Goal: Book appointment/travel/reservation

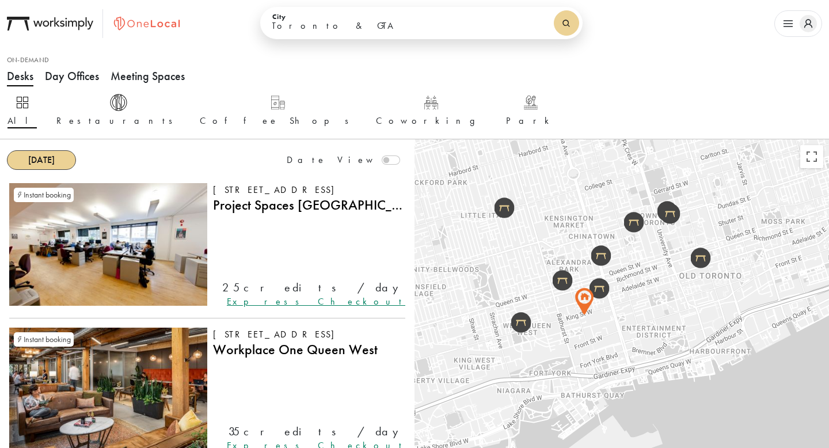
drag, startPoint x: 573, startPoint y: 343, endPoint x: 673, endPoint y: 285, distance: 115.3
click at [673, 285] on div at bounding box center [621, 363] width 414 height 448
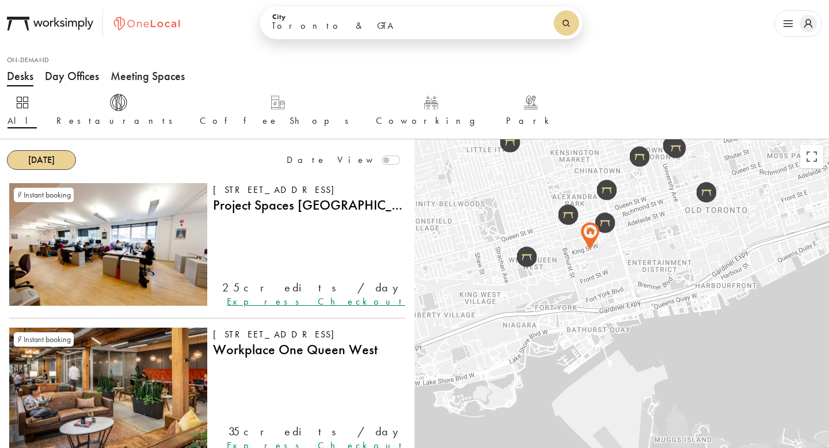
drag, startPoint x: 583, startPoint y: 355, endPoint x: 589, endPoint y: 307, distance: 48.6
click at [589, 307] on div at bounding box center [621, 363] width 414 height 448
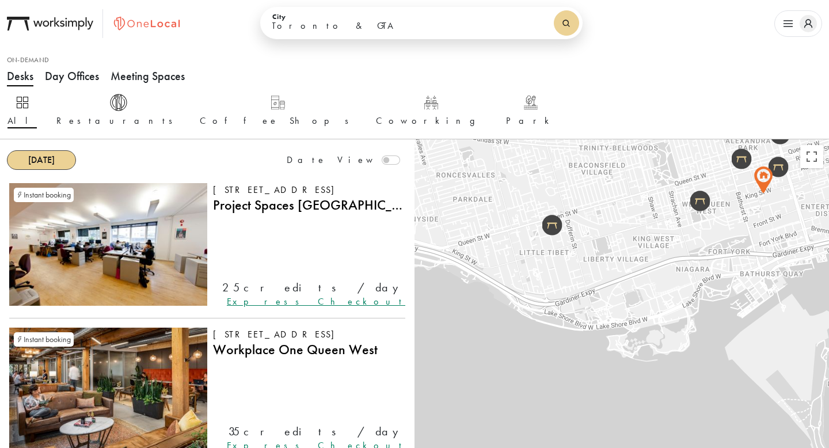
drag, startPoint x: 589, startPoint y: 307, endPoint x: 759, endPoint y: 253, distance: 179.2
click at [759, 253] on div at bounding box center [621, 363] width 414 height 448
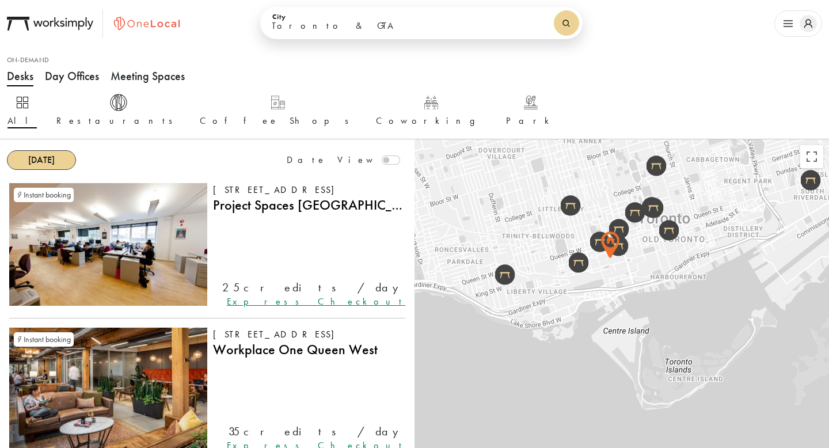
drag, startPoint x: 799, startPoint y: 244, endPoint x: 633, endPoint y: 287, distance: 171.1
click at [633, 287] on div at bounding box center [621, 363] width 414 height 448
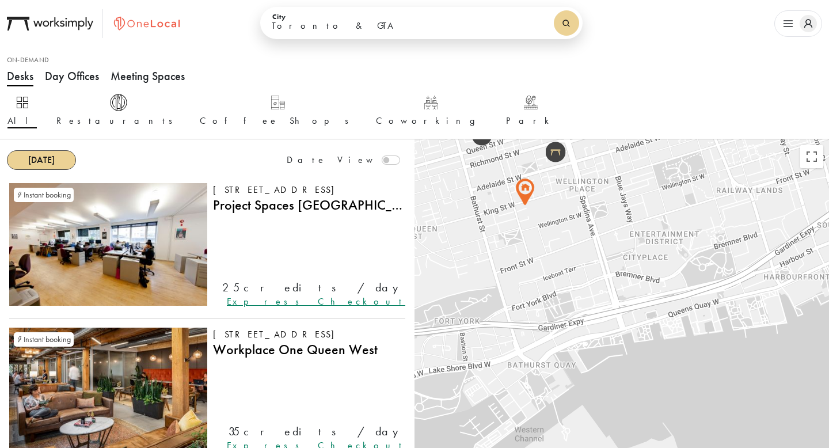
drag, startPoint x: 569, startPoint y: 316, endPoint x: 621, endPoint y: 306, distance: 52.9
click at [621, 306] on div at bounding box center [621, 363] width 414 height 448
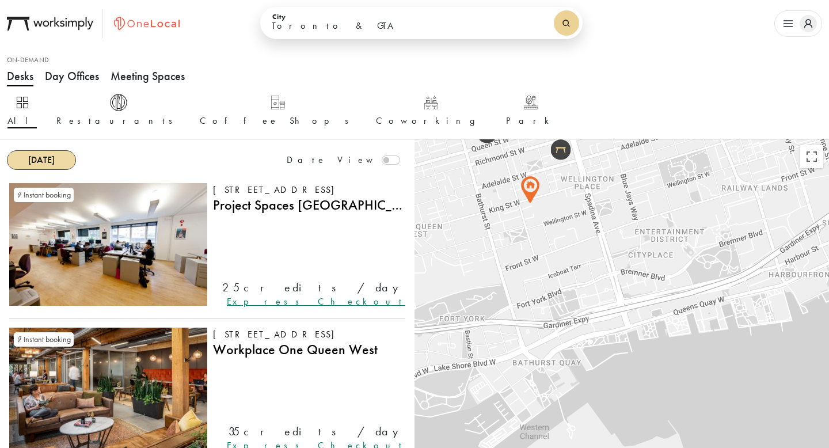
click at [39, 157] on strong "[DATE]" at bounding box center [41, 160] width 26 height 12
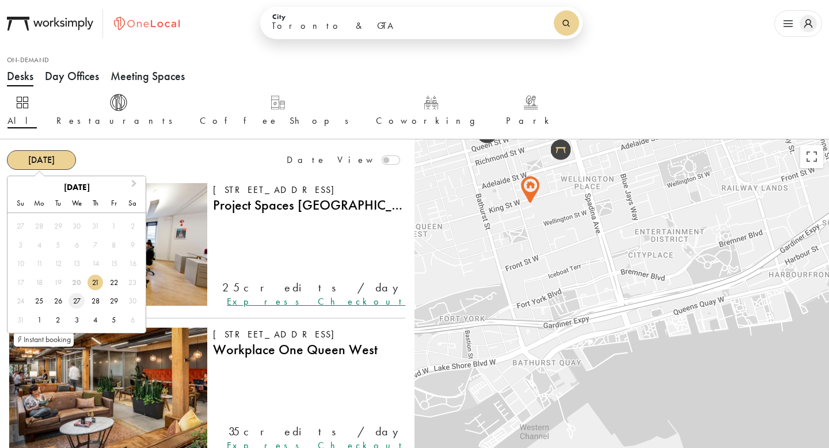
click at [77, 296] on div "27" at bounding box center [76, 301] width 16 height 16
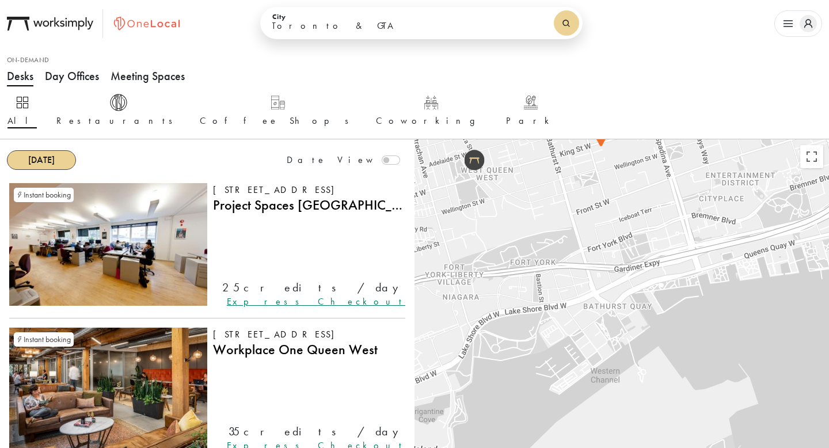
drag, startPoint x: 472, startPoint y: 346, endPoint x: 545, endPoint y: 290, distance: 92.3
click at [545, 290] on div at bounding box center [621, 363] width 414 height 448
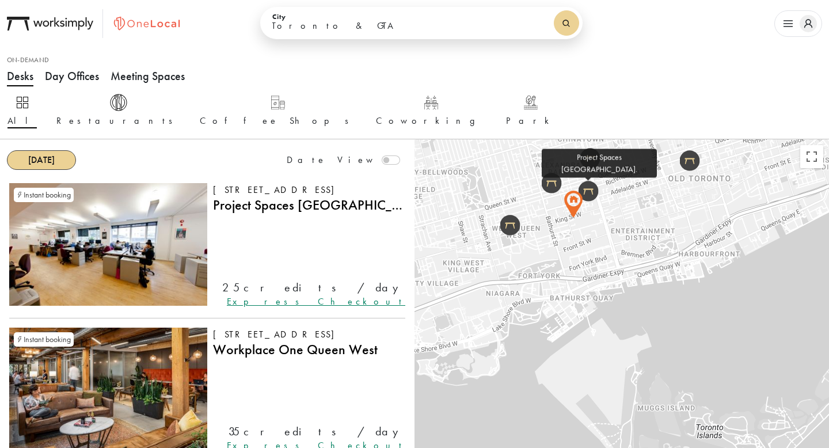
click at [593, 194] on img at bounding box center [588, 191] width 20 height 21
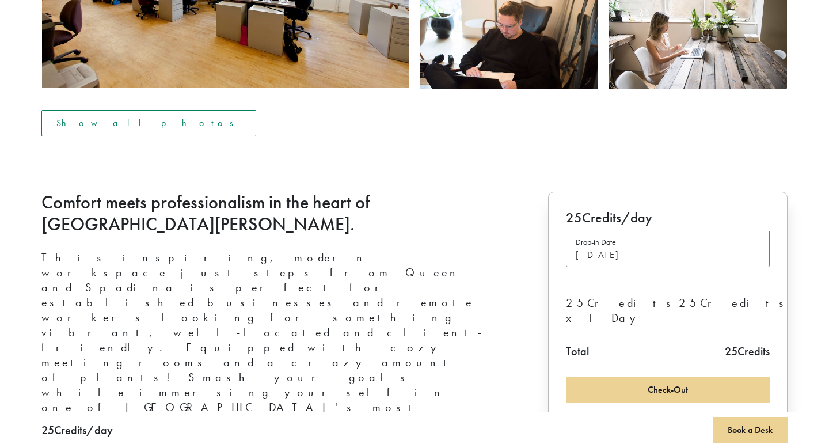
scroll to position [274, 0]
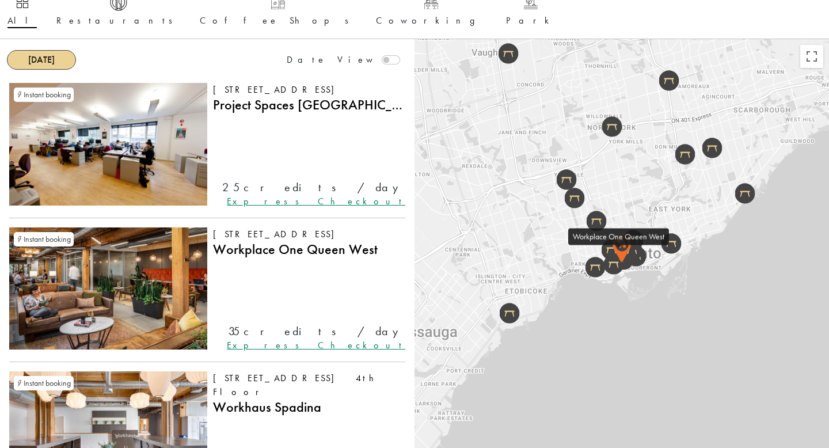
scroll to position [117, 0]
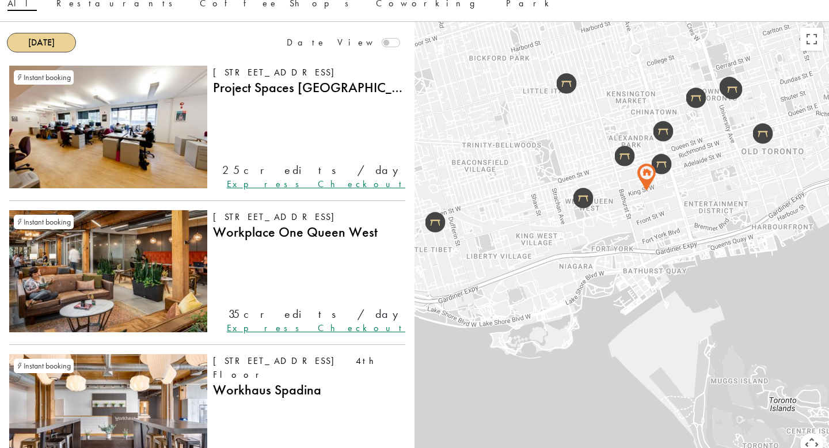
drag, startPoint x: 670, startPoint y: 238, endPoint x: 611, endPoint y: 252, distance: 60.4
click at [611, 252] on div at bounding box center [621, 246] width 414 height 448
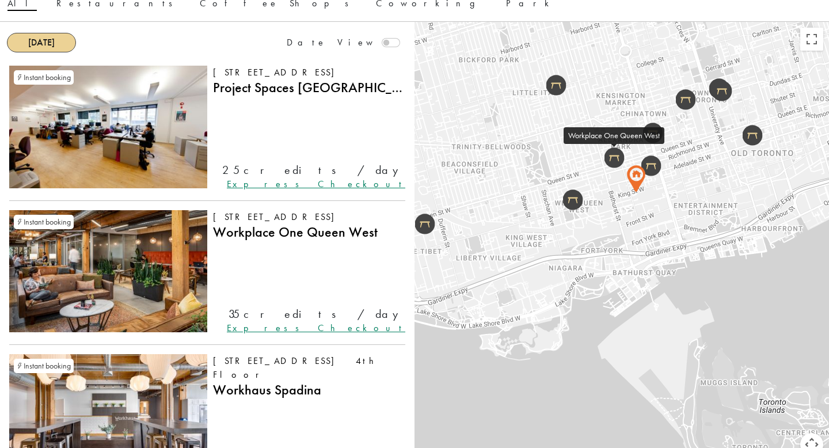
click at [620, 157] on img at bounding box center [614, 157] width 20 height 21
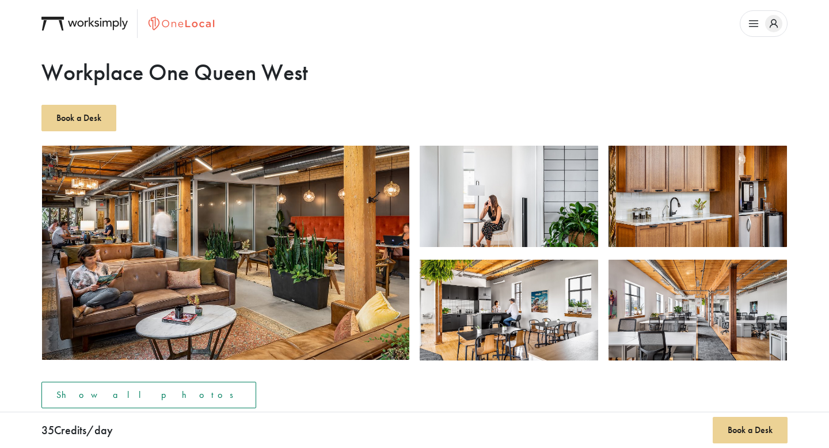
scroll to position [117, 0]
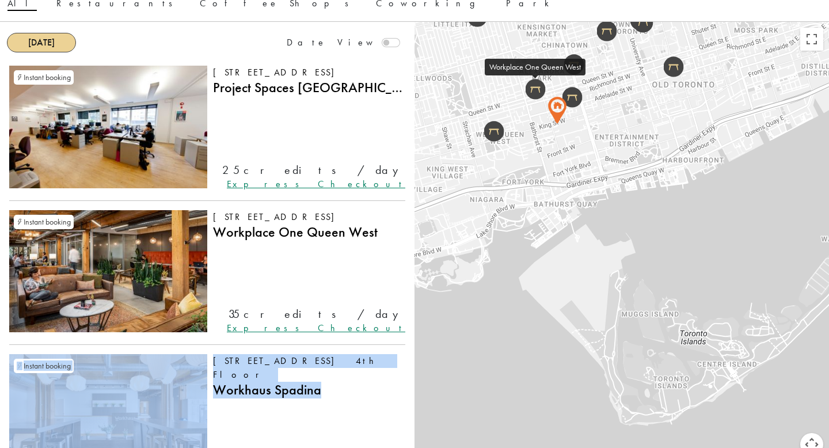
drag, startPoint x: 219, startPoint y: 380, endPoint x: 331, endPoint y: 292, distance: 143.1
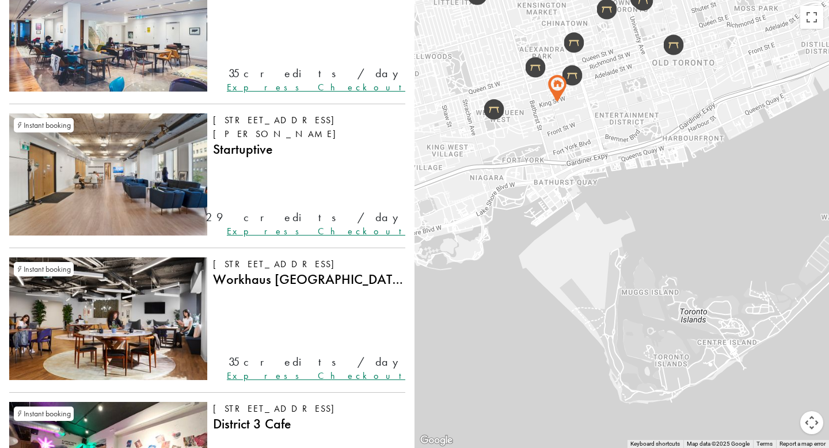
scroll to position [936, 0]
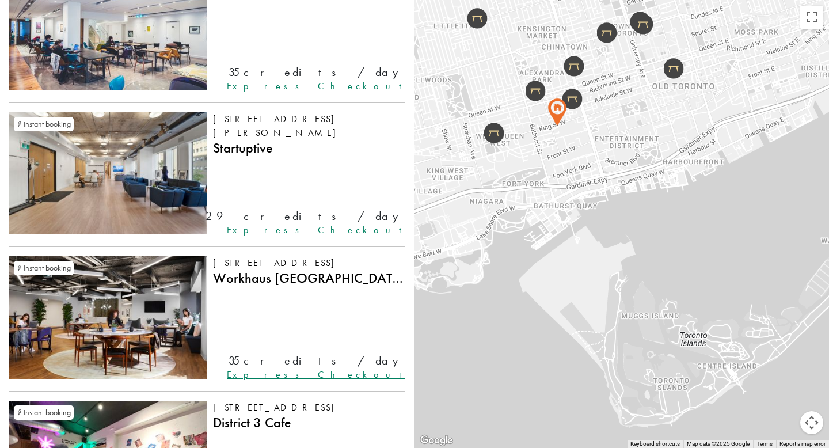
drag, startPoint x: 542, startPoint y: 130, endPoint x: 540, endPoint y: 152, distance: 22.0
click at [540, 152] on div at bounding box center [621, 224] width 414 height 448
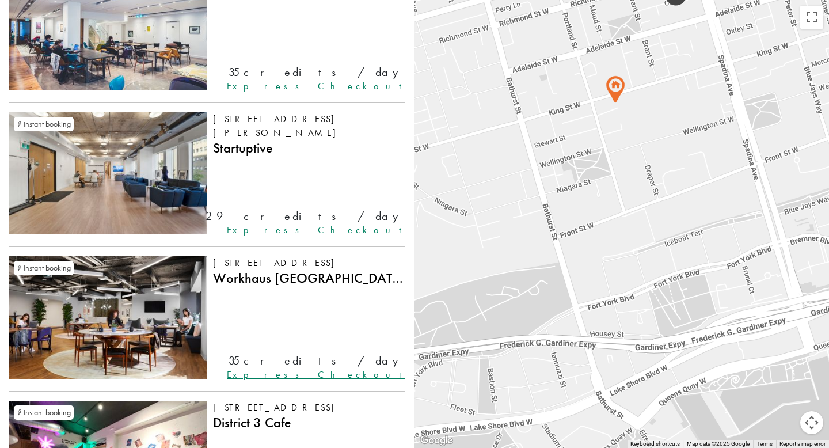
drag, startPoint x: 540, startPoint y: 152, endPoint x: 593, endPoint y: 251, distance: 112.2
click at [593, 251] on div at bounding box center [621, 224] width 414 height 448
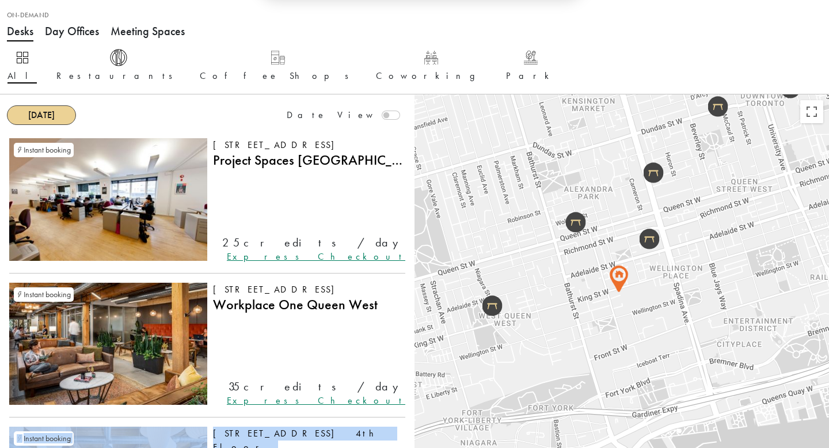
scroll to position [0, 0]
